Goal: Information Seeking & Learning: Check status

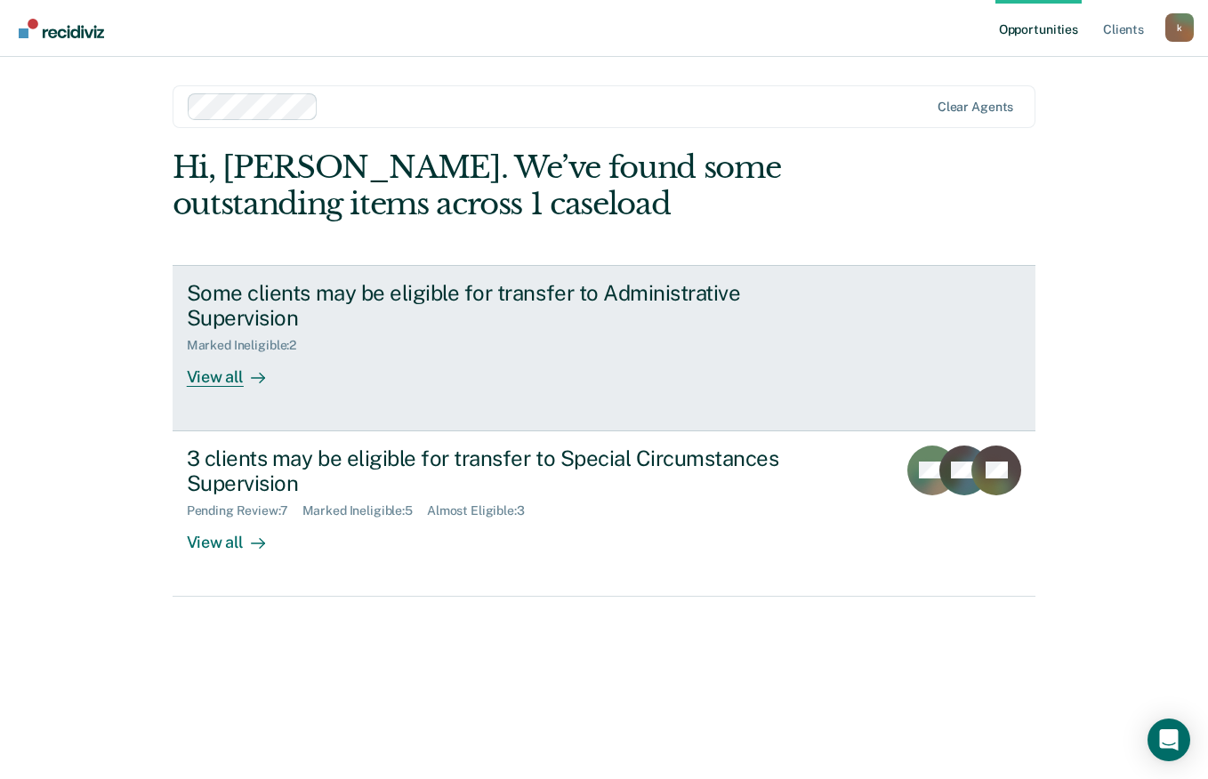
click at [241, 338] on div "Marked Ineligible : 2" at bounding box center [249, 345] width 124 height 15
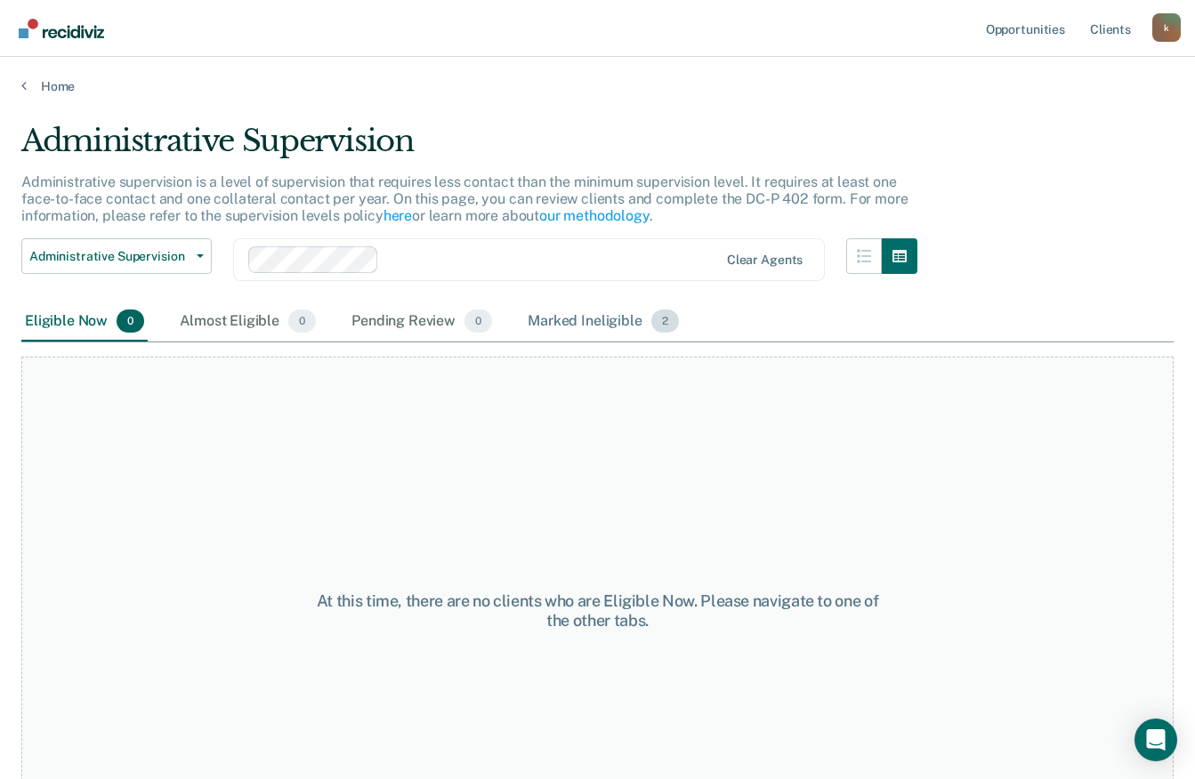
click at [528, 323] on div "Marked Ineligible 2" at bounding box center [603, 322] width 158 height 39
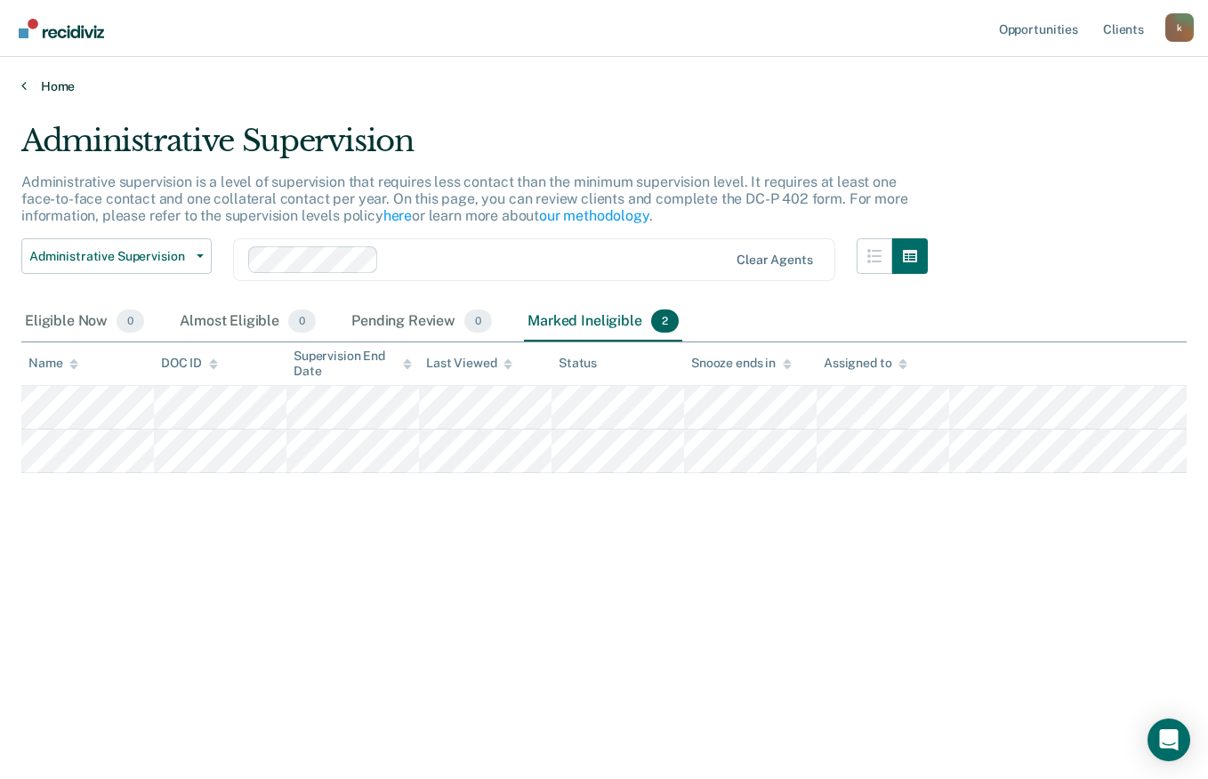
click at [28, 84] on link "Home" at bounding box center [604, 86] width 1166 height 16
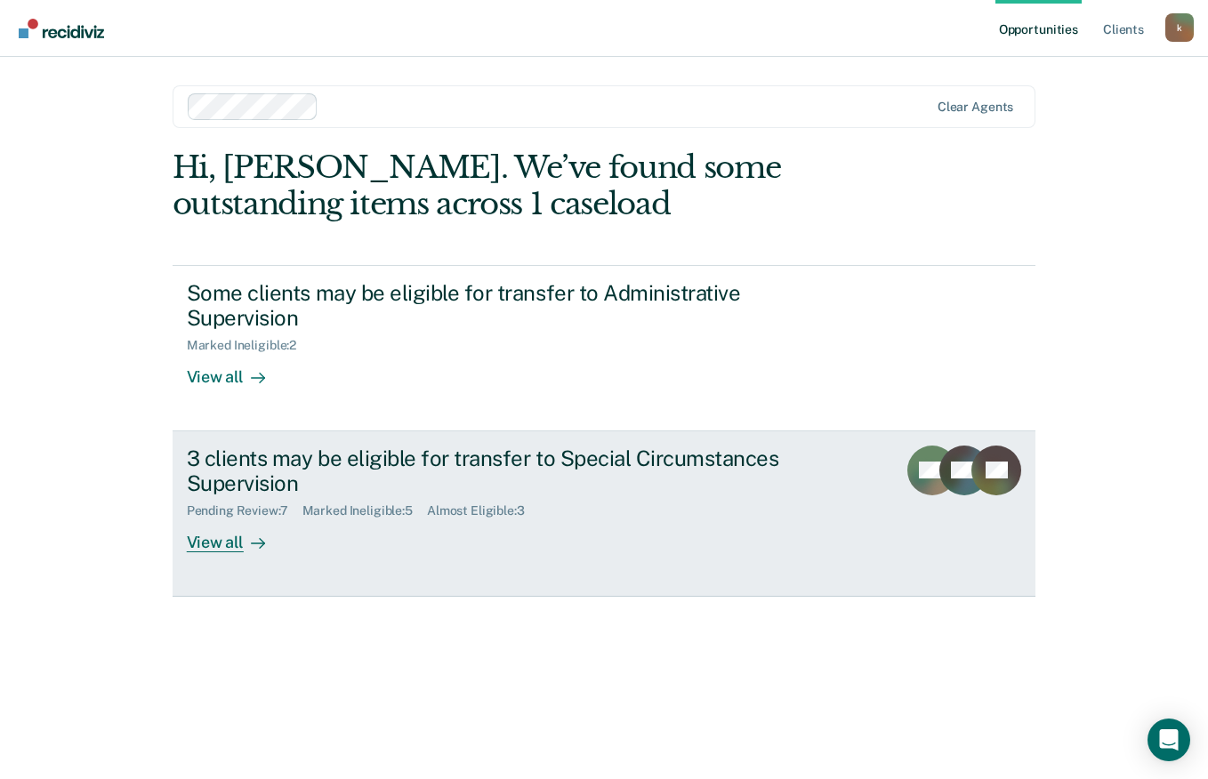
click at [190, 544] on div "View all" at bounding box center [237, 536] width 100 height 35
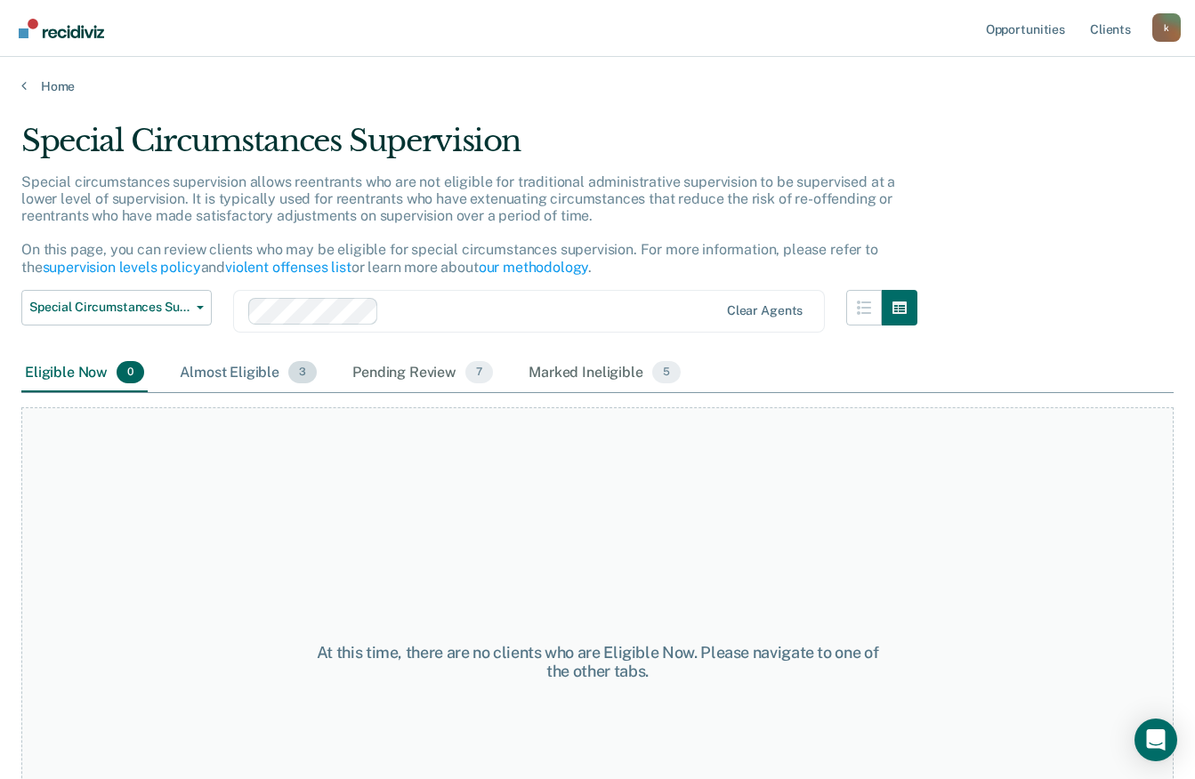
click at [266, 379] on div "Almost Eligible 3" at bounding box center [248, 373] width 144 height 39
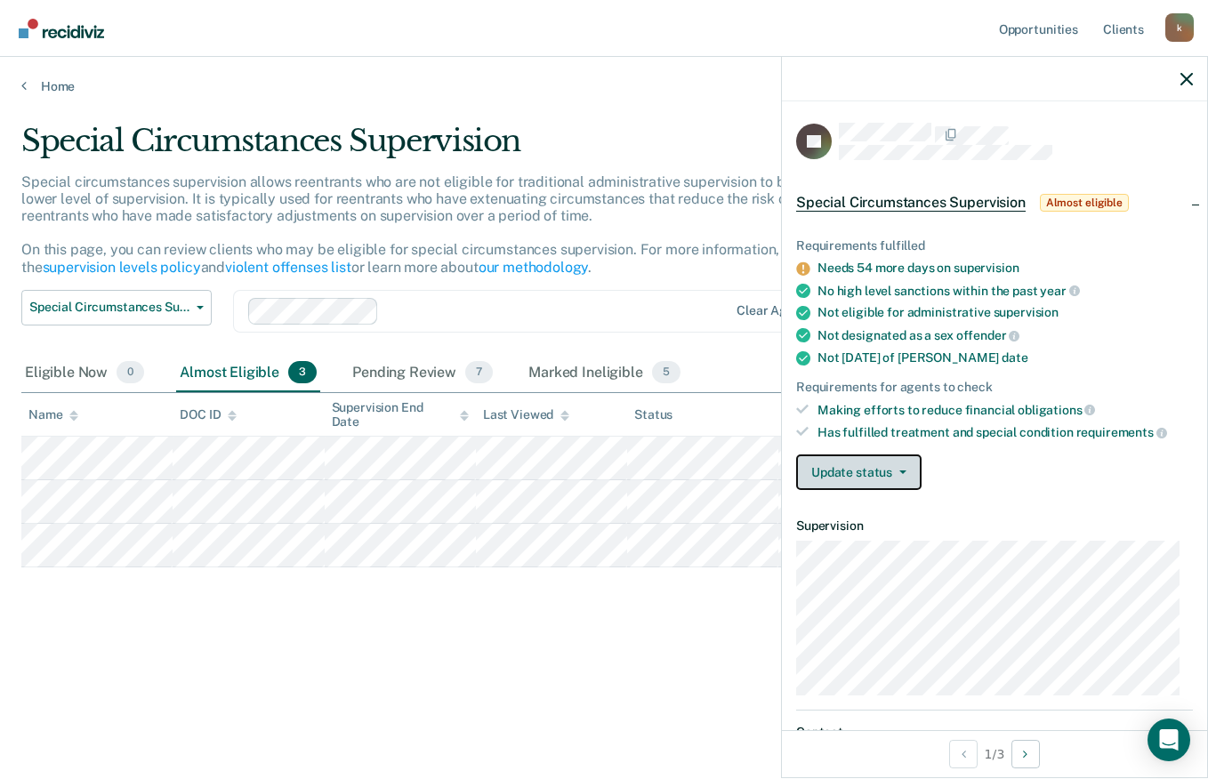
click at [814, 460] on button "Update status" at bounding box center [858, 473] width 125 height 36
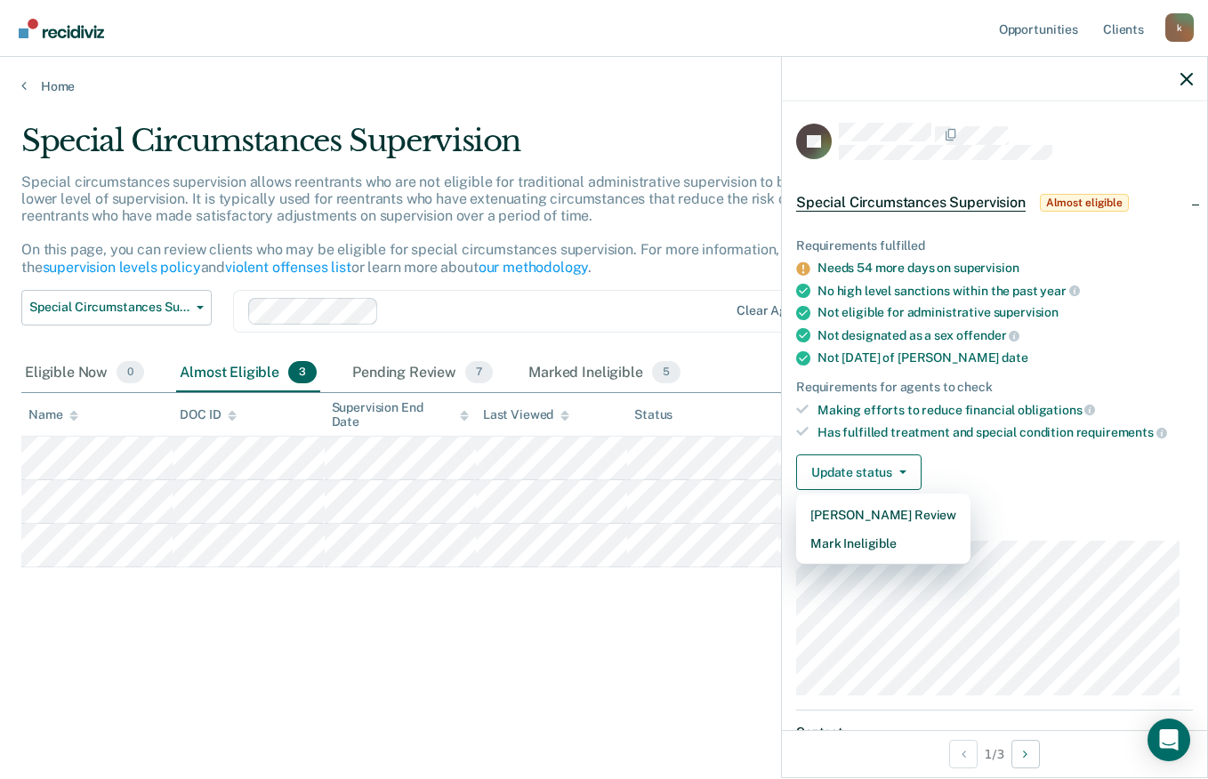
click at [664, 663] on div "Special Circumstances Supervision Special circumstances supervision allows reen…" at bounding box center [604, 413] width 1166 height 580
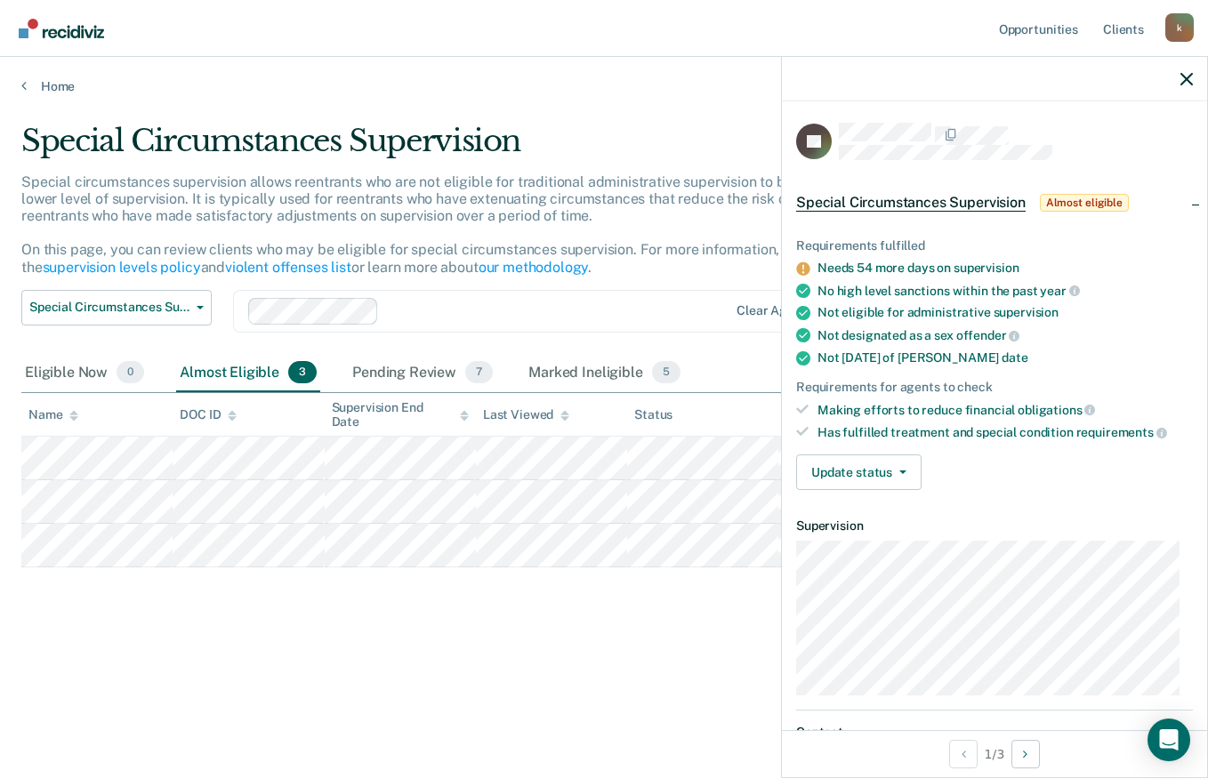
click at [645, 607] on div "Special Circumstances Supervision Special circumstances supervision allows reen…" at bounding box center [604, 384] width 1166 height 523
click at [741, 113] on main "Special Circumstances Supervision Special circumstances supervision allows reen…" at bounding box center [604, 434] width 1208 height 680
click at [1189, 80] on icon "button" at bounding box center [1187, 79] width 12 height 12
click at [712, 109] on main "Special Circumstances Supervision Special circumstances supervision allows reen…" at bounding box center [604, 434] width 1208 height 680
click at [1186, 78] on icon "button" at bounding box center [1187, 79] width 12 height 12
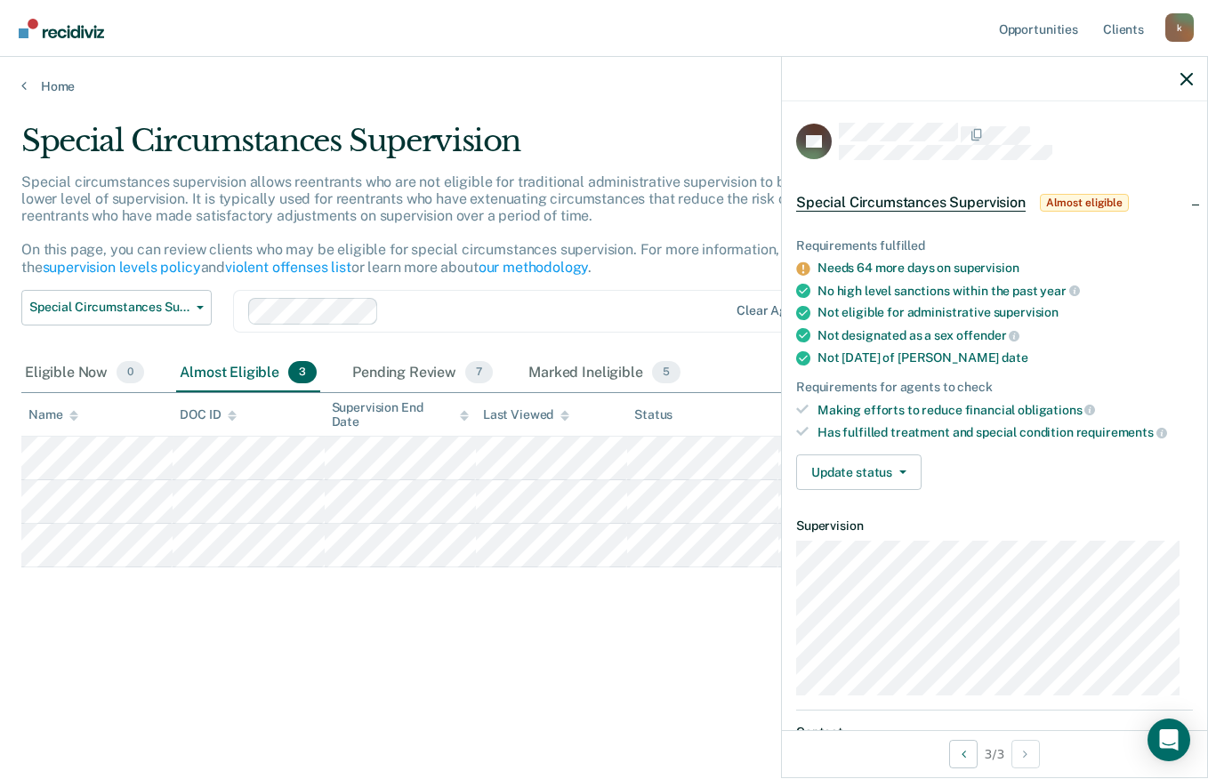
click at [729, 123] on div "Special Circumstances Supervision" at bounding box center [474, 148] width 907 height 51
click at [1194, 78] on div at bounding box center [994, 79] width 425 height 44
click at [1188, 72] on button "button" at bounding box center [1187, 78] width 12 height 15
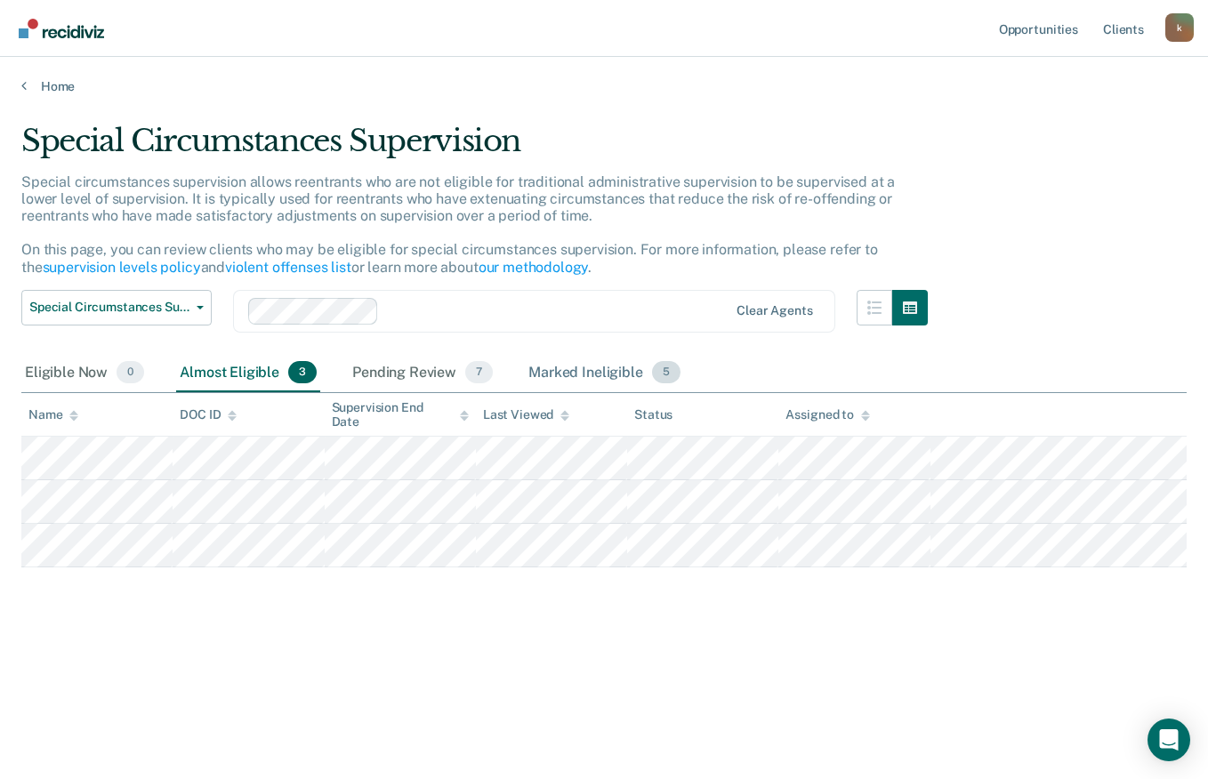
click at [616, 363] on div "Marked Ineligible 5" at bounding box center [604, 373] width 159 height 39
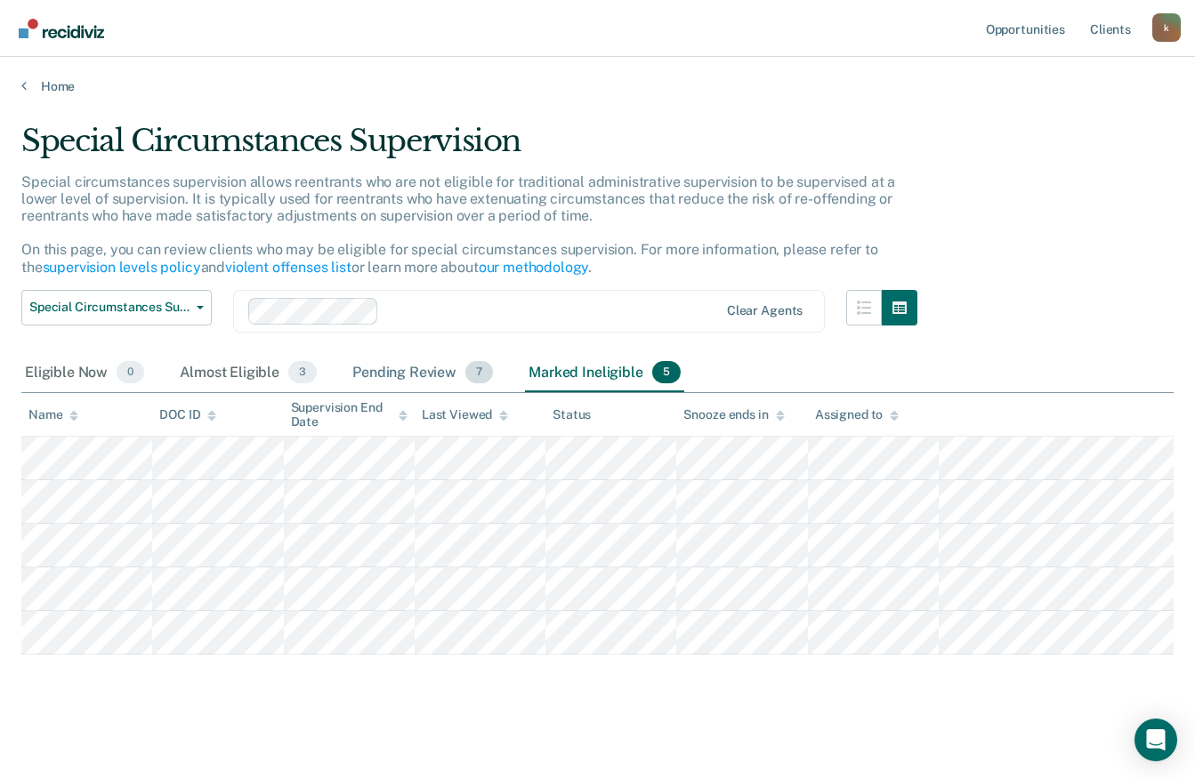
click at [413, 369] on div "Pending Review 7" at bounding box center [423, 373] width 148 height 39
